Goal: Information Seeking & Learning: Learn about a topic

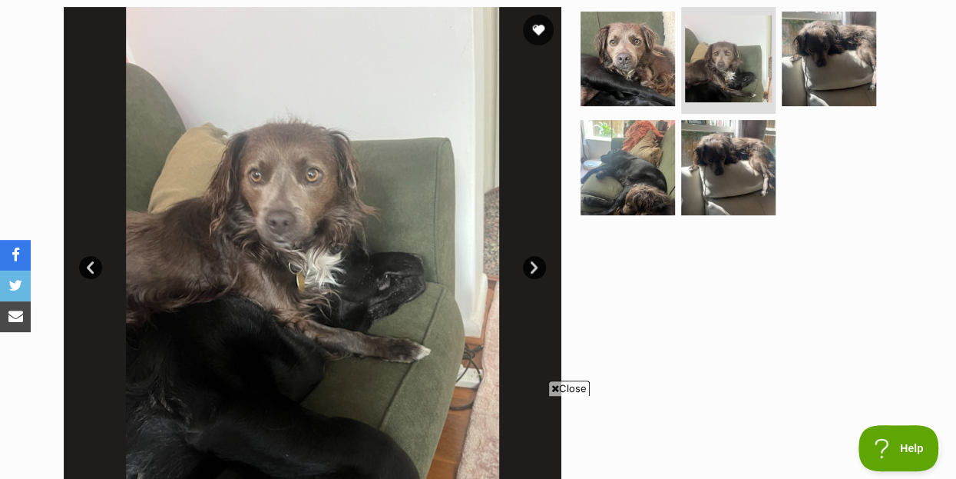
scroll to position [332, 0]
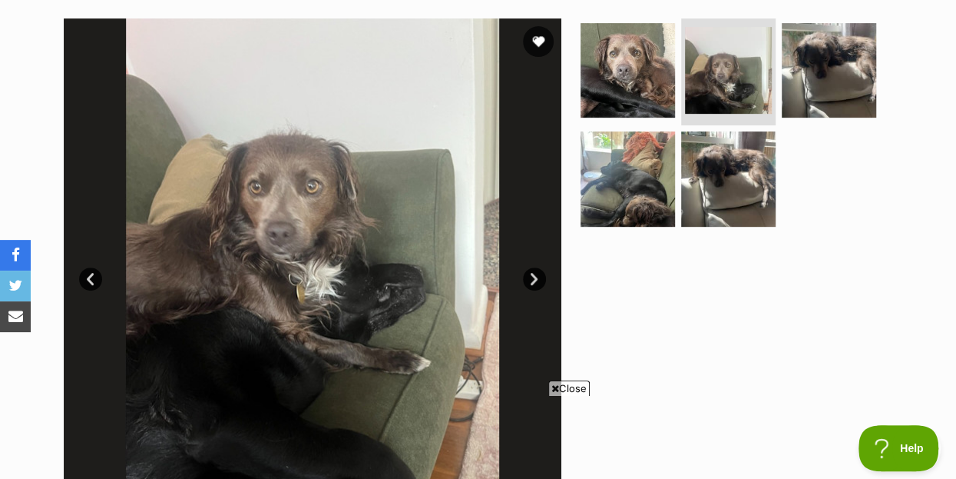
click at [687, 290] on div at bounding box center [735, 267] width 315 height 498
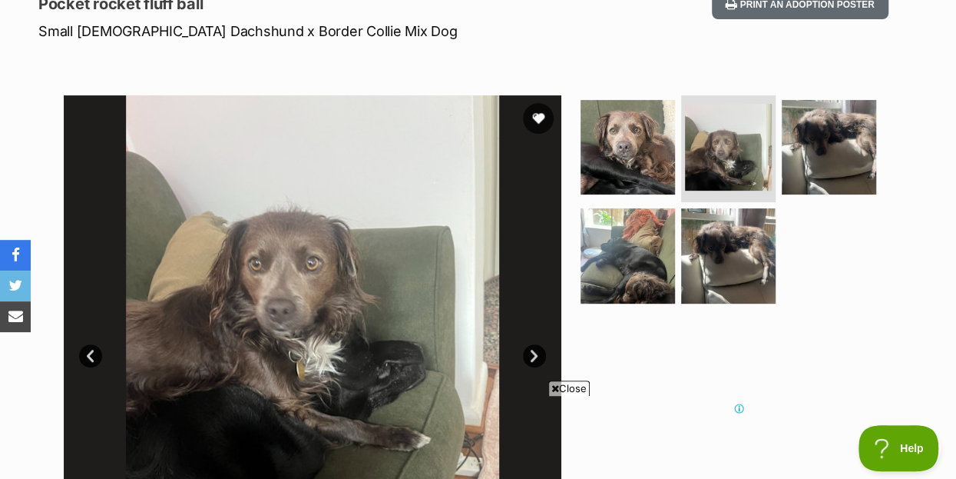
scroll to position [249, 0]
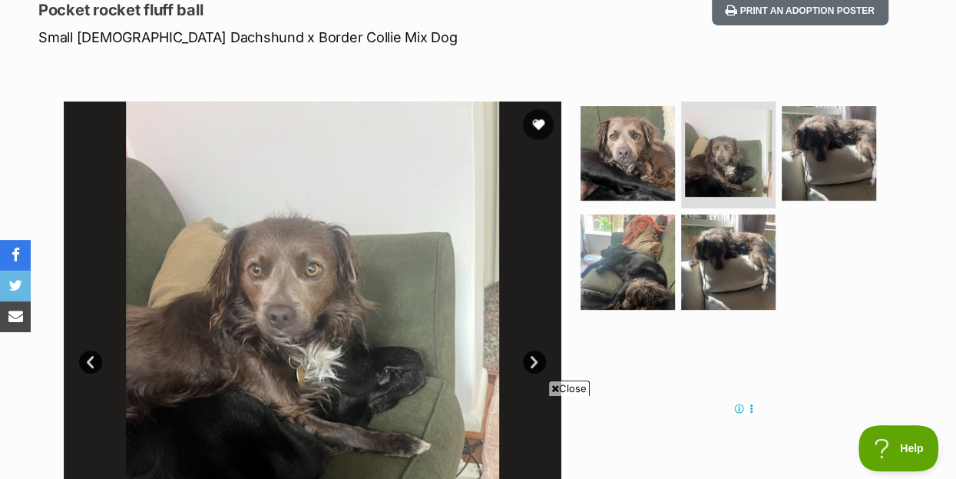
click at [717, 317] on div at bounding box center [735, 350] width 315 height 498
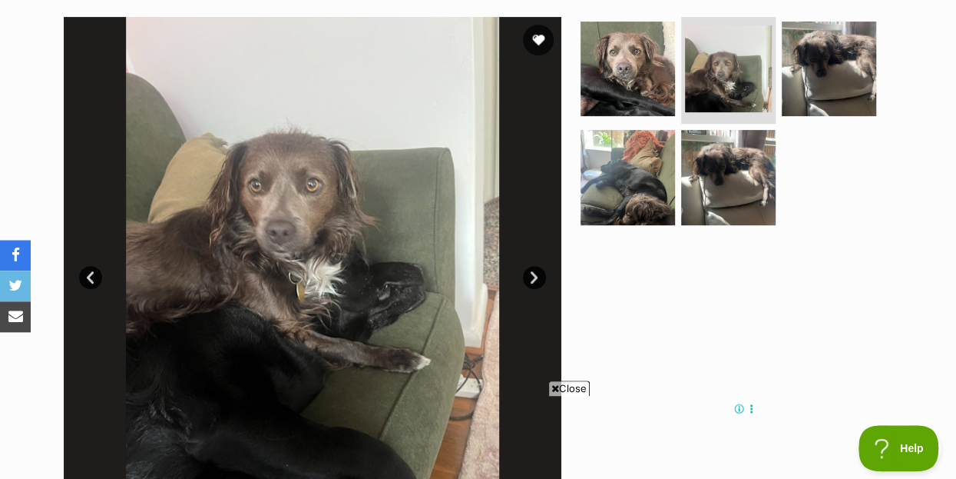
scroll to position [332, 0]
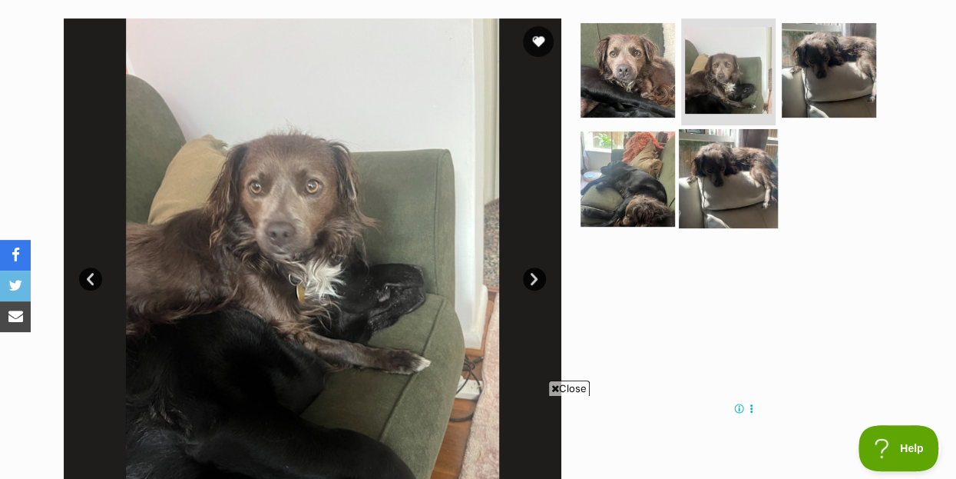
click at [744, 151] on img at bounding box center [728, 178] width 99 height 99
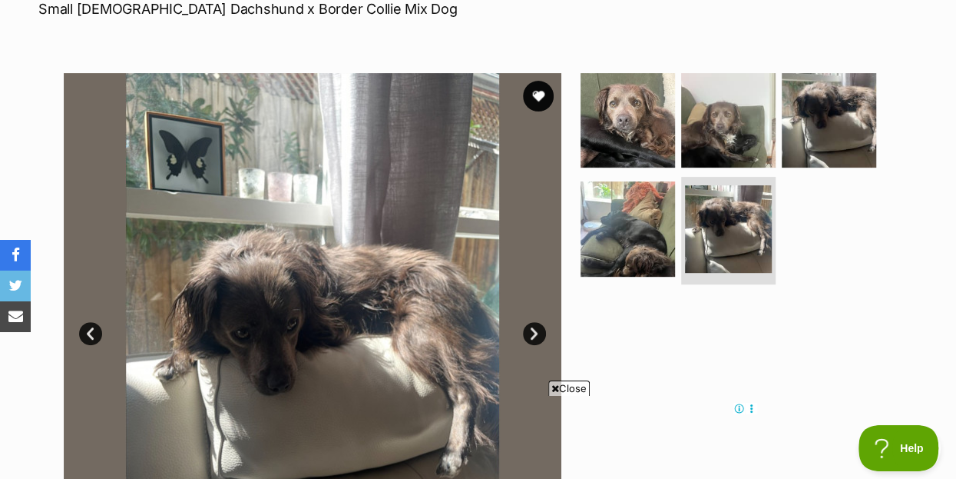
scroll to position [249, 0]
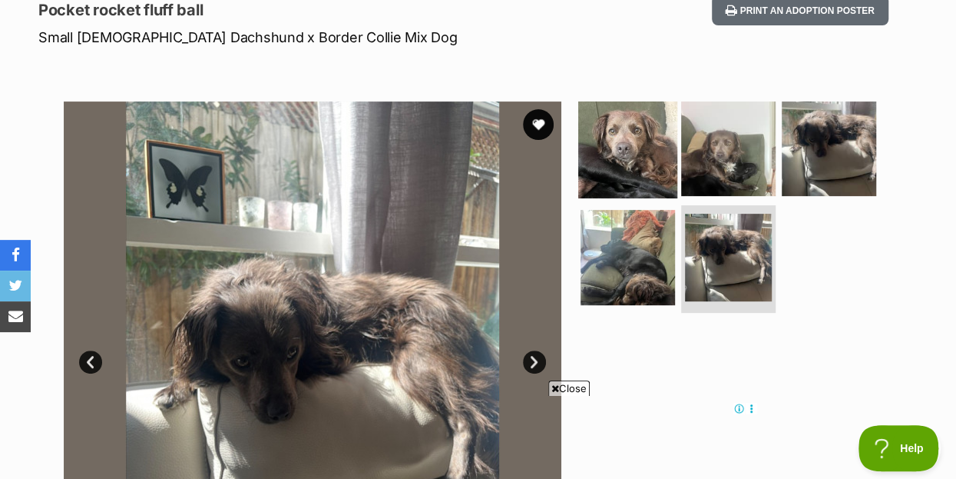
click at [634, 118] on img at bounding box center [627, 147] width 99 height 99
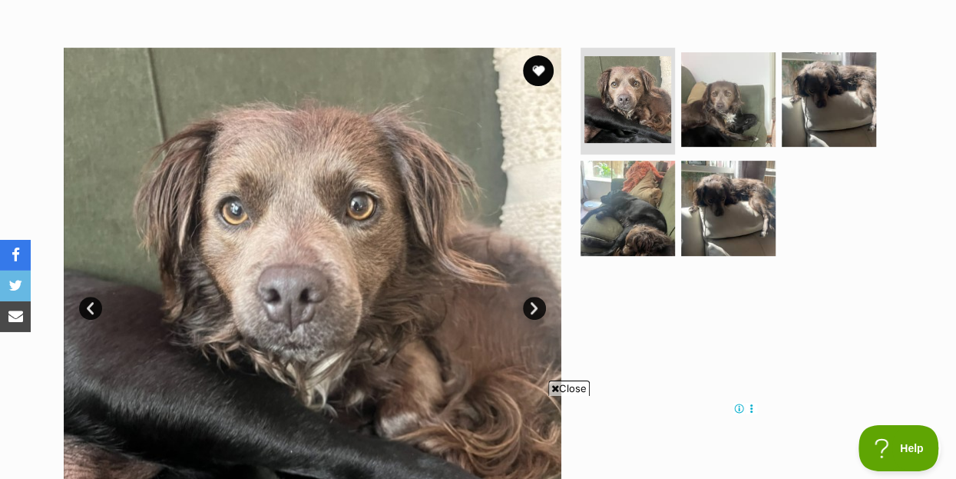
scroll to position [415, 0]
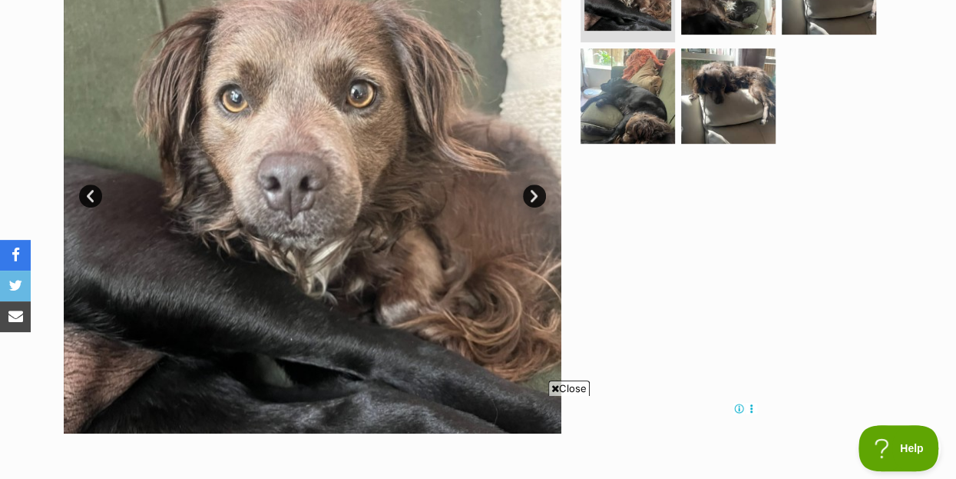
click at [717, 203] on div at bounding box center [735, 184] width 315 height 498
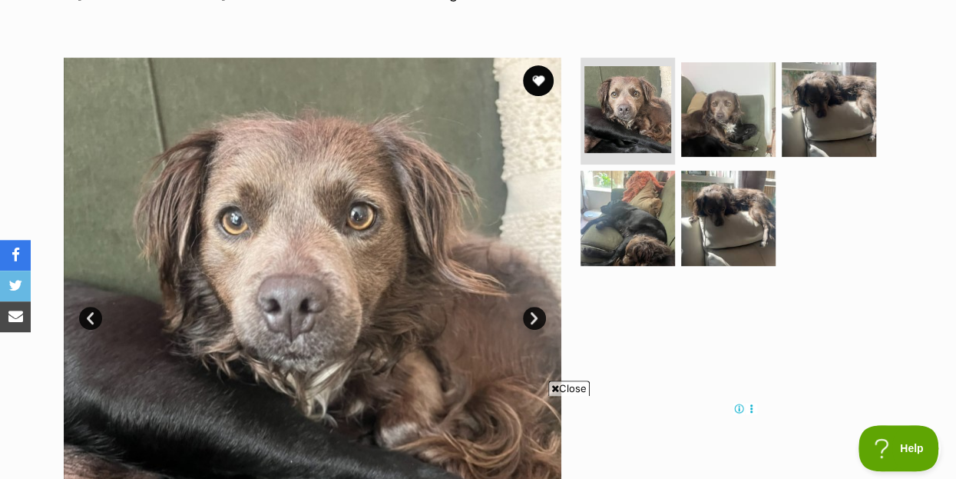
scroll to position [249, 0]
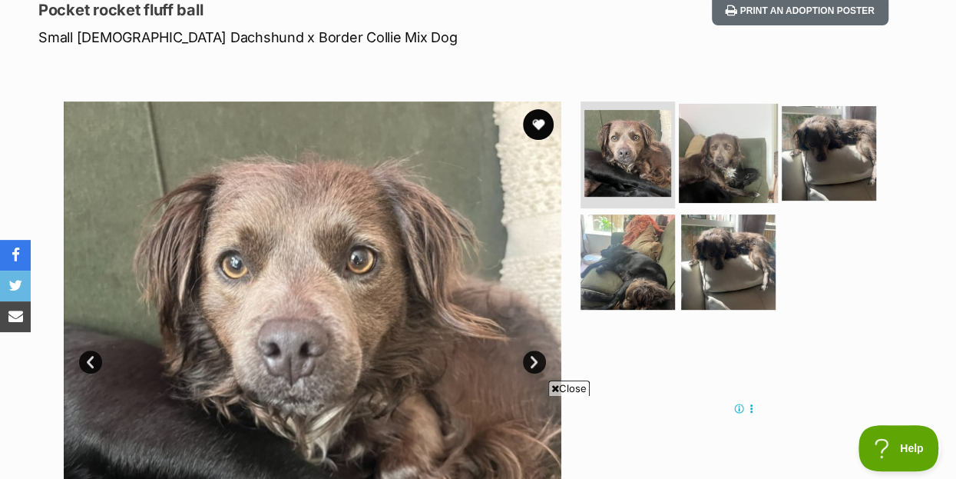
click at [741, 114] on img at bounding box center [728, 152] width 99 height 99
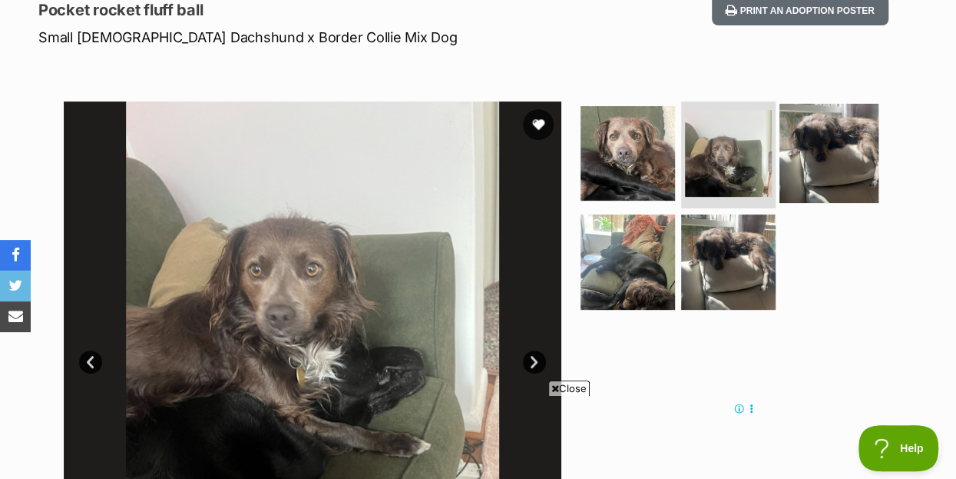
click at [831, 109] on img at bounding box center [829, 152] width 99 height 99
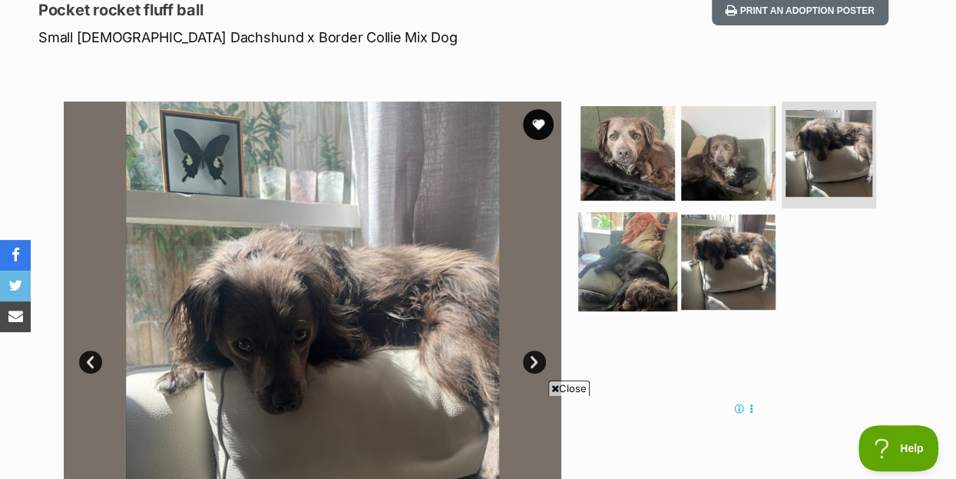
click at [623, 228] on img at bounding box center [627, 261] width 99 height 99
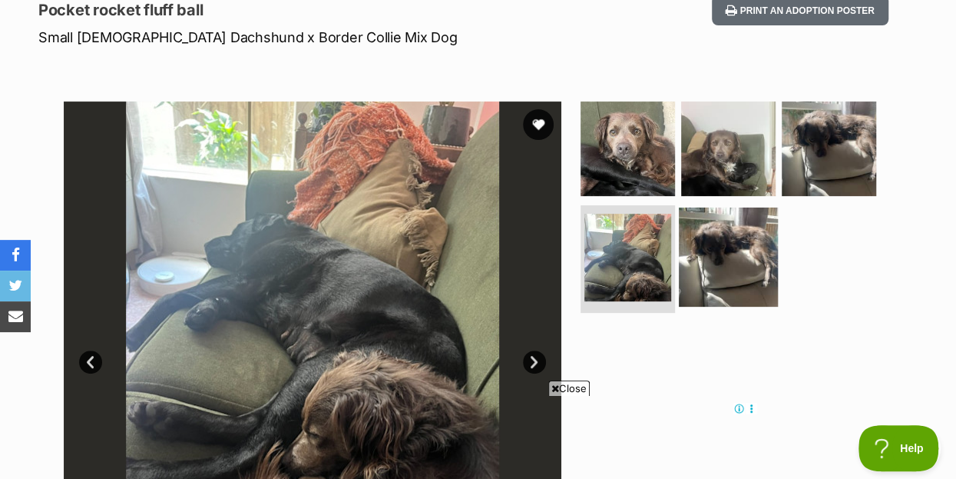
click at [749, 228] on img at bounding box center [728, 256] width 99 height 99
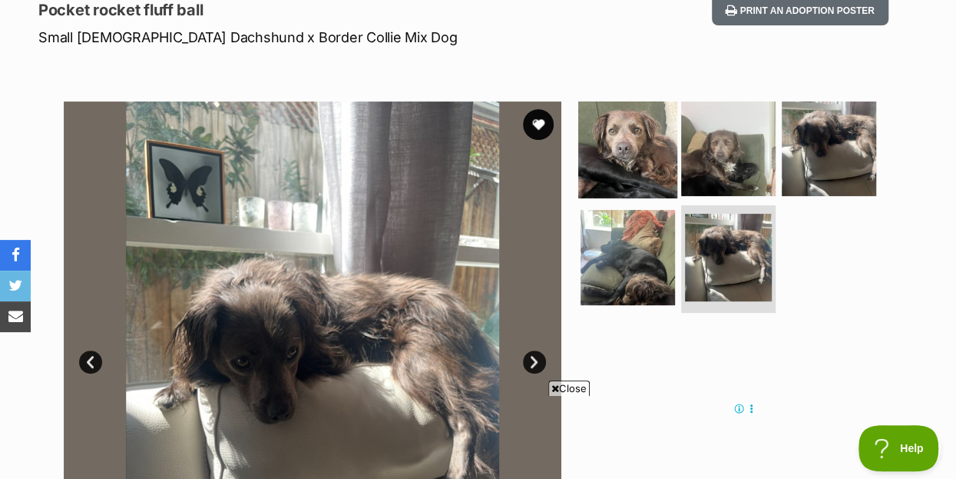
click at [639, 98] on img at bounding box center [627, 147] width 99 height 99
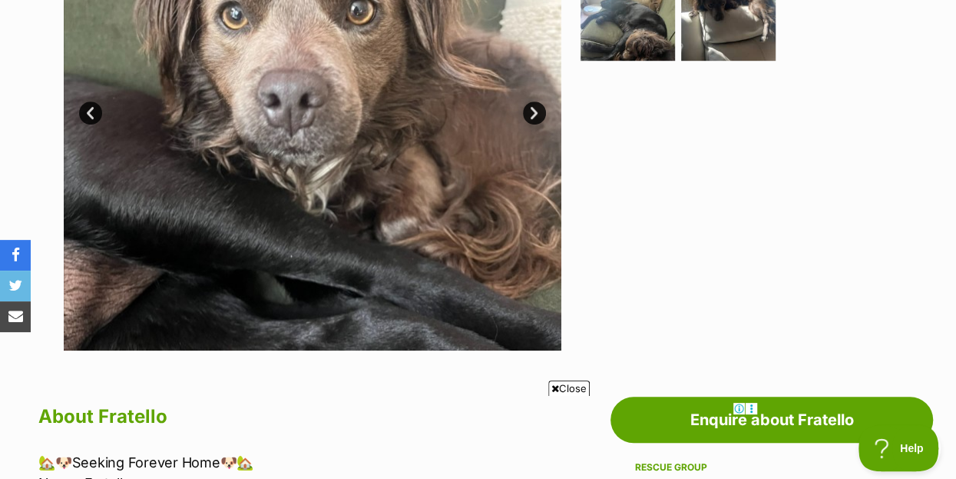
scroll to position [332, 0]
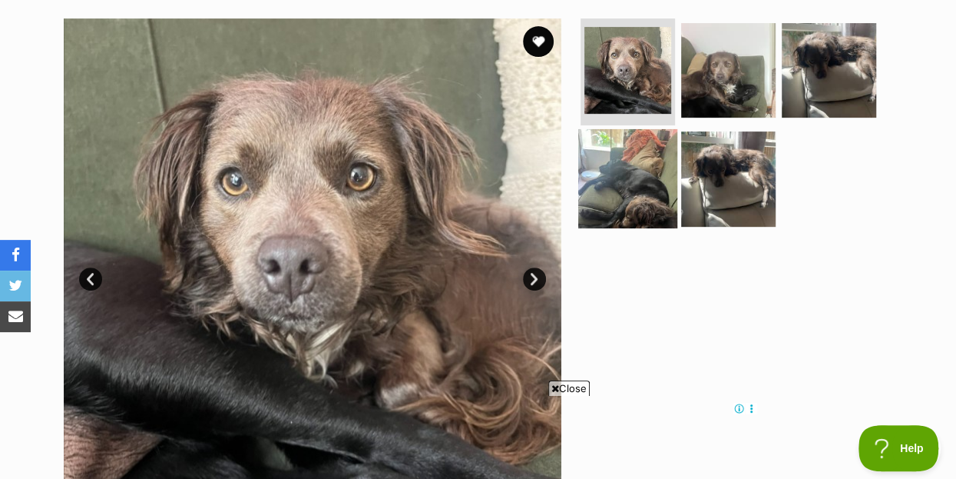
click at [645, 148] on img at bounding box center [627, 178] width 99 height 99
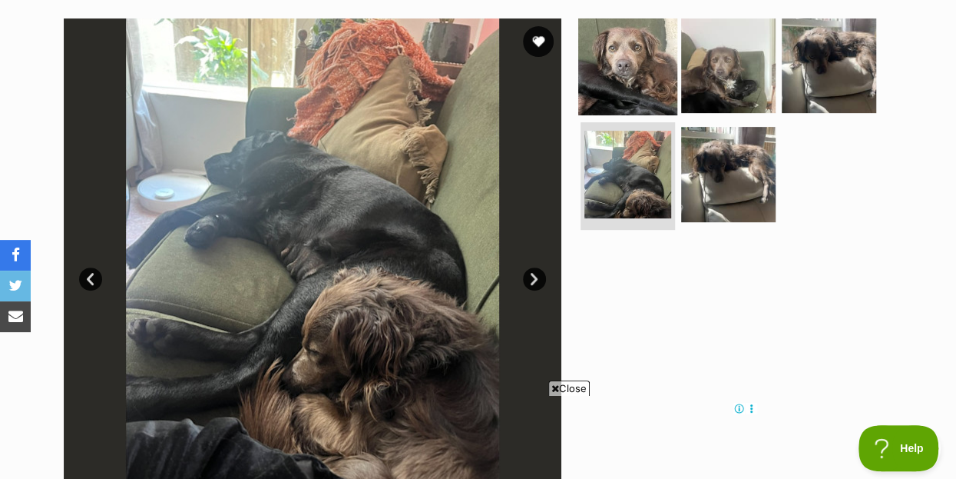
click at [628, 36] on img at bounding box center [627, 64] width 99 height 99
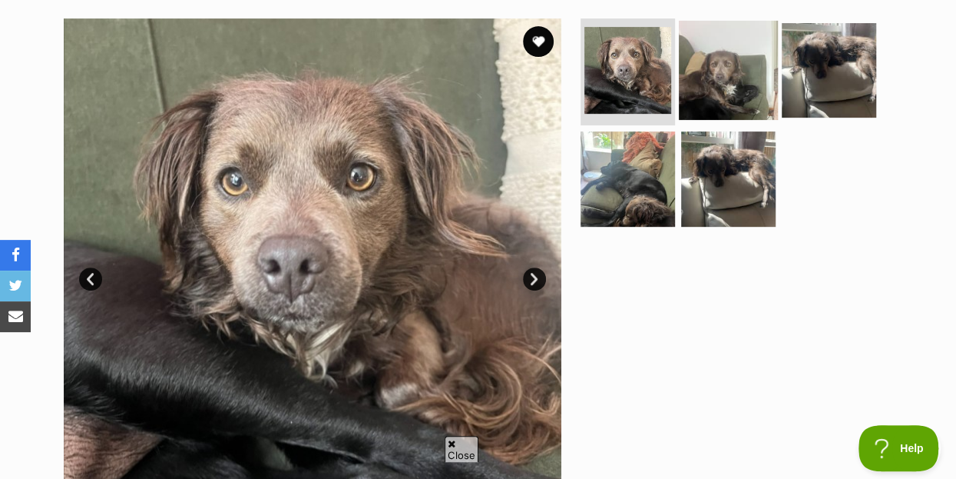
click at [728, 35] on img at bounding box center [728, 69] width 99 height 99
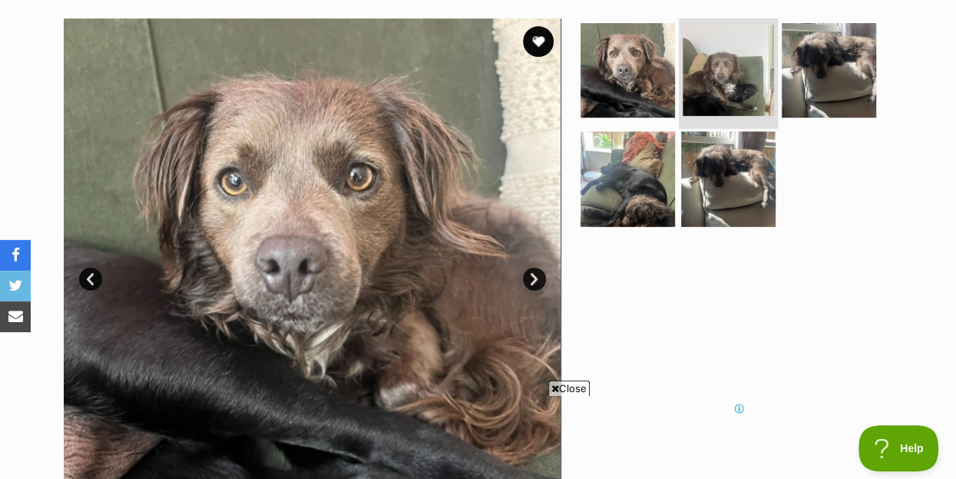
scroll to position [0, 0]
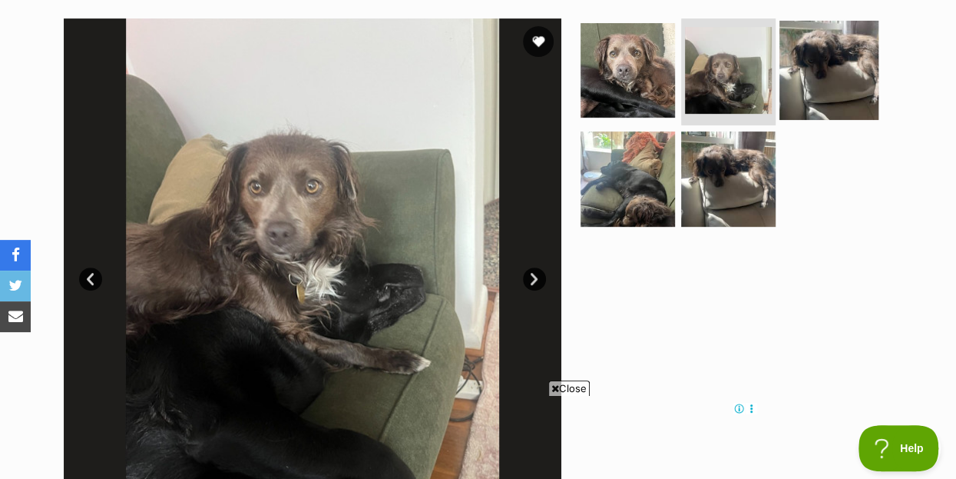
click at [840, 31] on img at bounding box center [829, 69] width 99 height 99
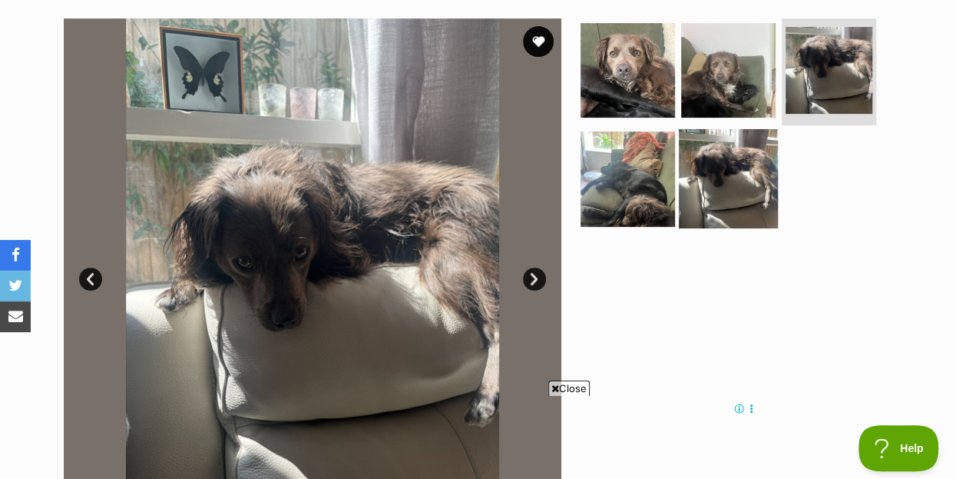
click at [747, 154] on img at bounding box center [728, 178] width 99 height 99
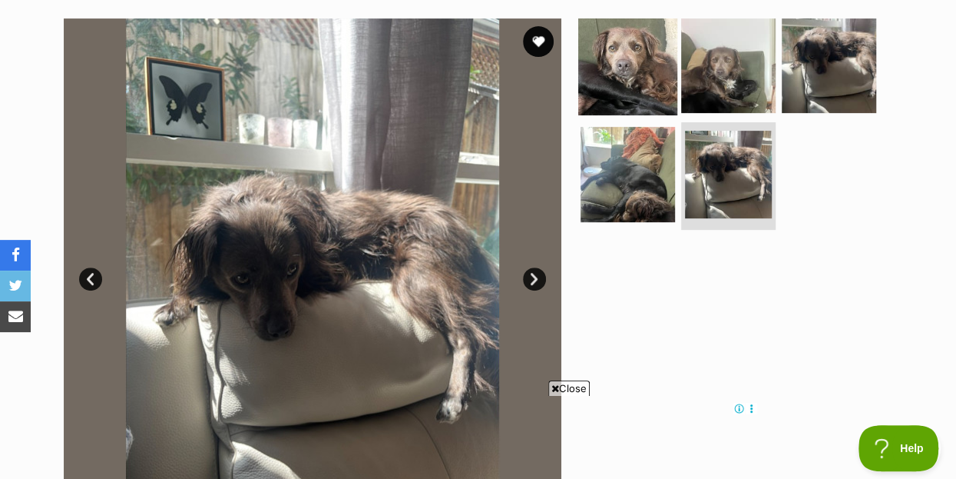
click at [619, 38] on img at bounding box center [627, 64] width 99 height 99
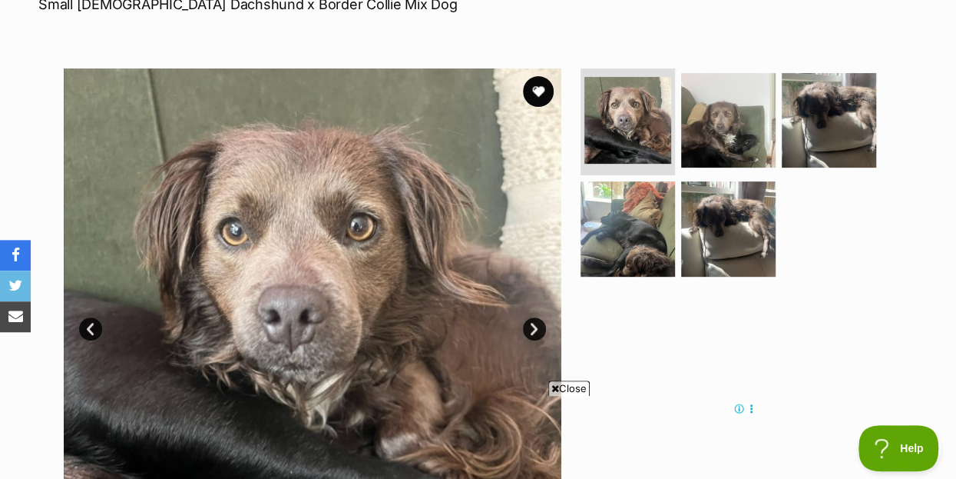
scroll to position [249, 0]
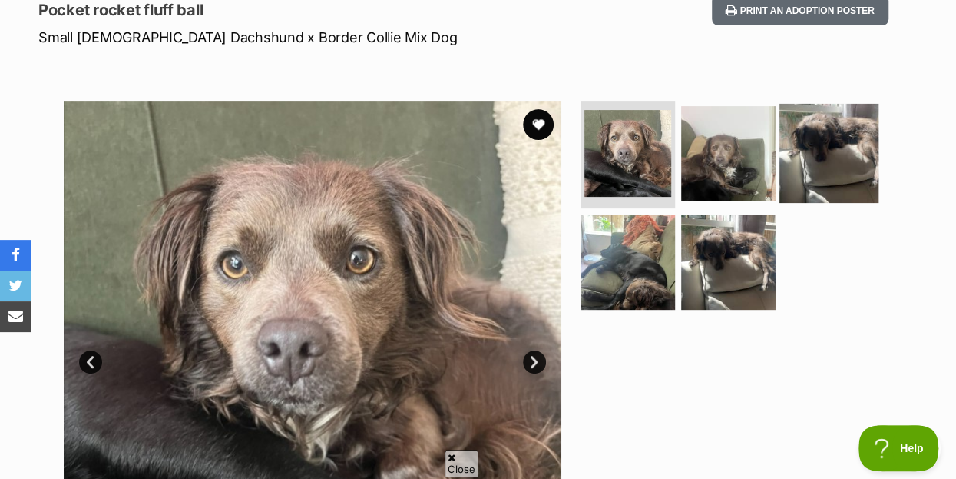
click at [865, 129] on img at bounding box center [829, 152] width 99 height 99
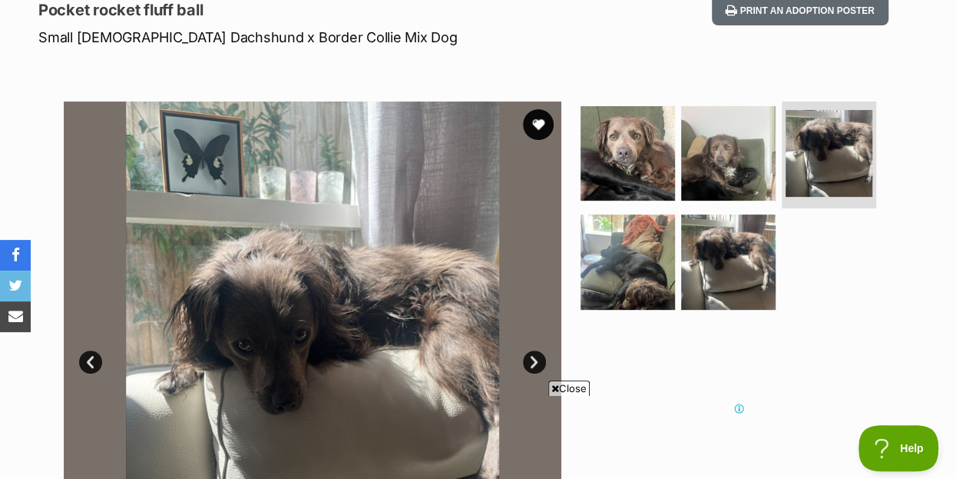
scroll to position [0, 0]
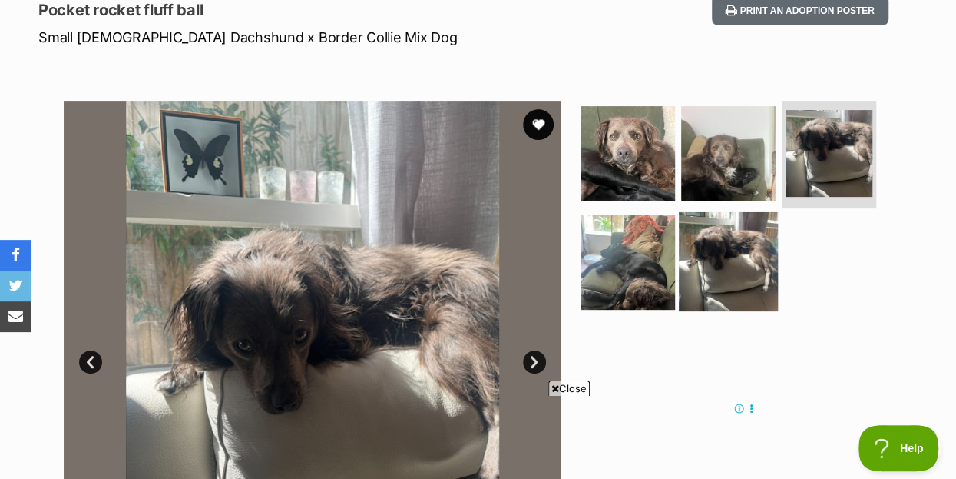
click at [744, 264] on img at bounding box center [728, 261] width 99 height 99
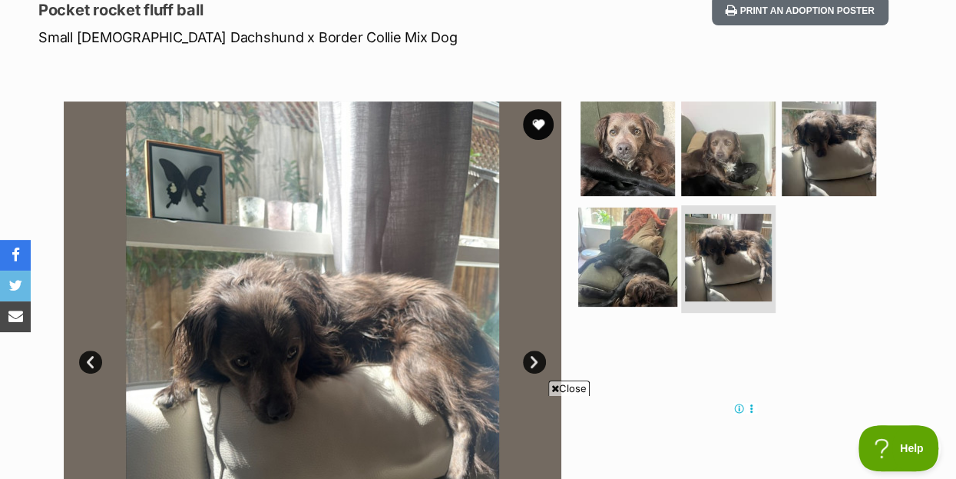
click at [626, 237] on img at bounding box center [627, 256] width 99 height 99
